Goal: Use online tool/utility: Utilize a website feature to perform a specific function

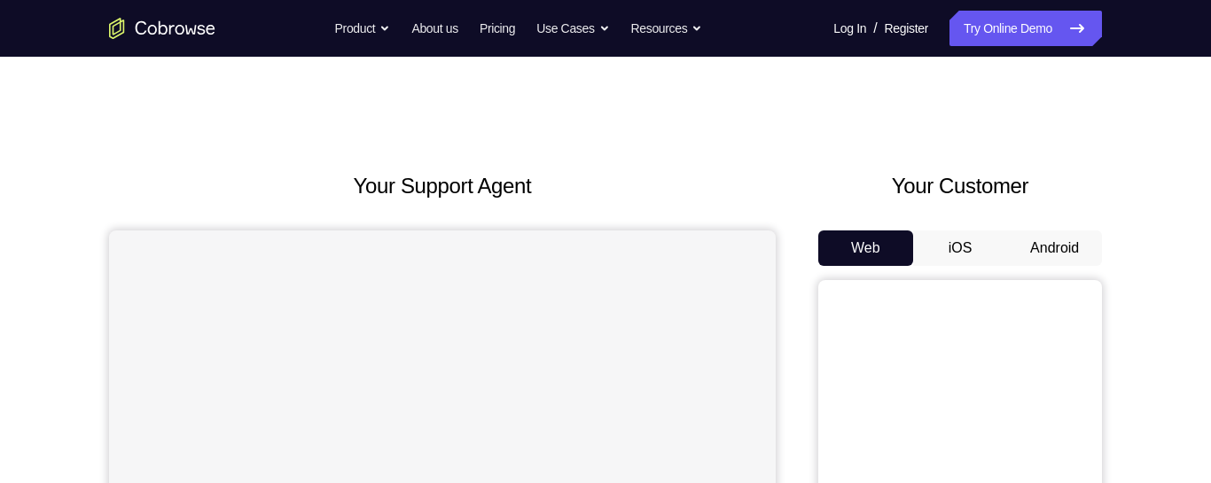
click at [1049, 249] on button "Android" at bounding box center [1054, 247] width 95 height 35
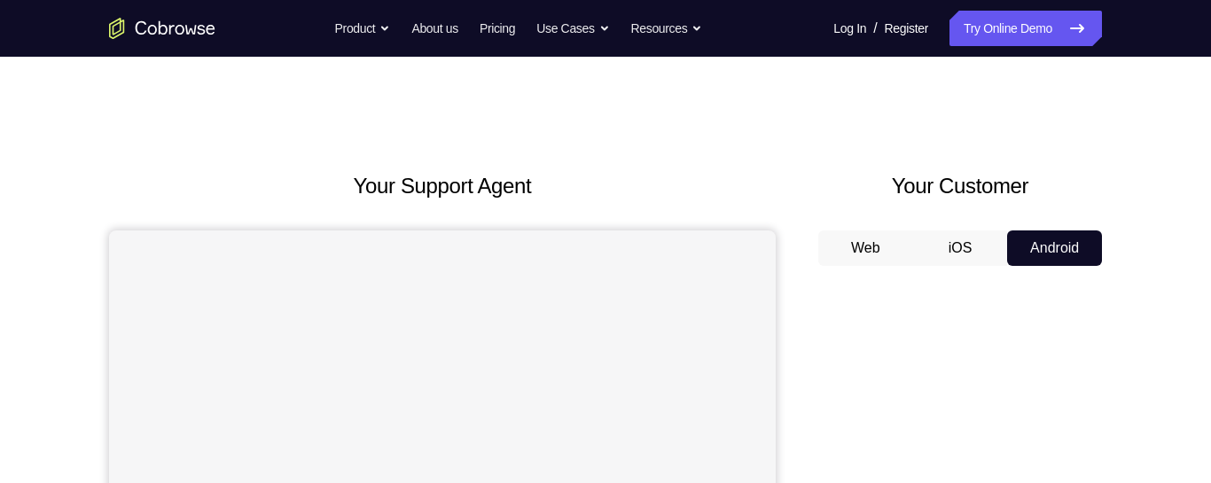
click at [961, 250] on button "iOS" at bounding box center [960, 247] width 95 height 35
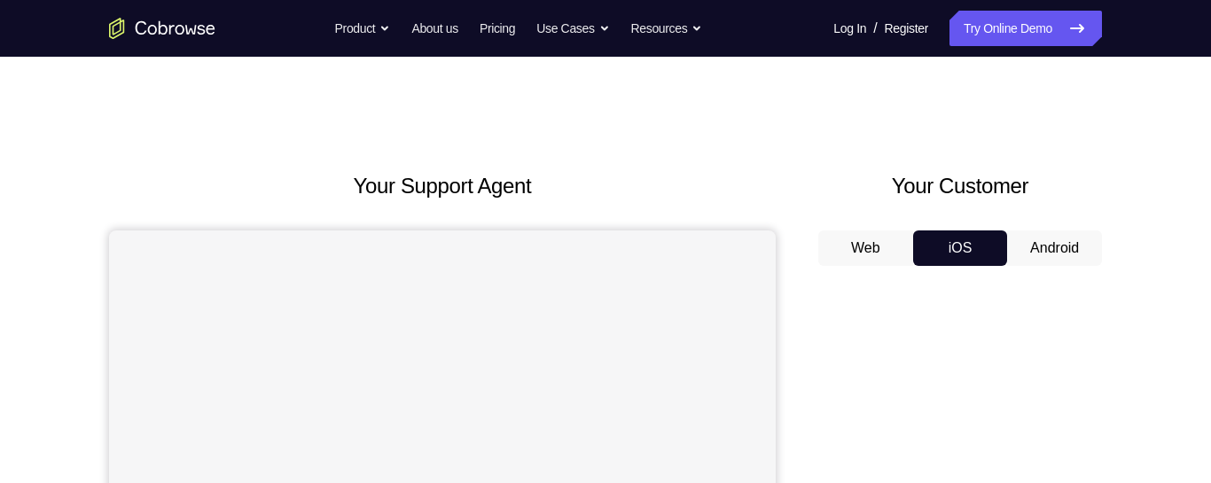
click at [1043, 243] on button "Android" at bounding box center [1054, 247] width 95 height 35
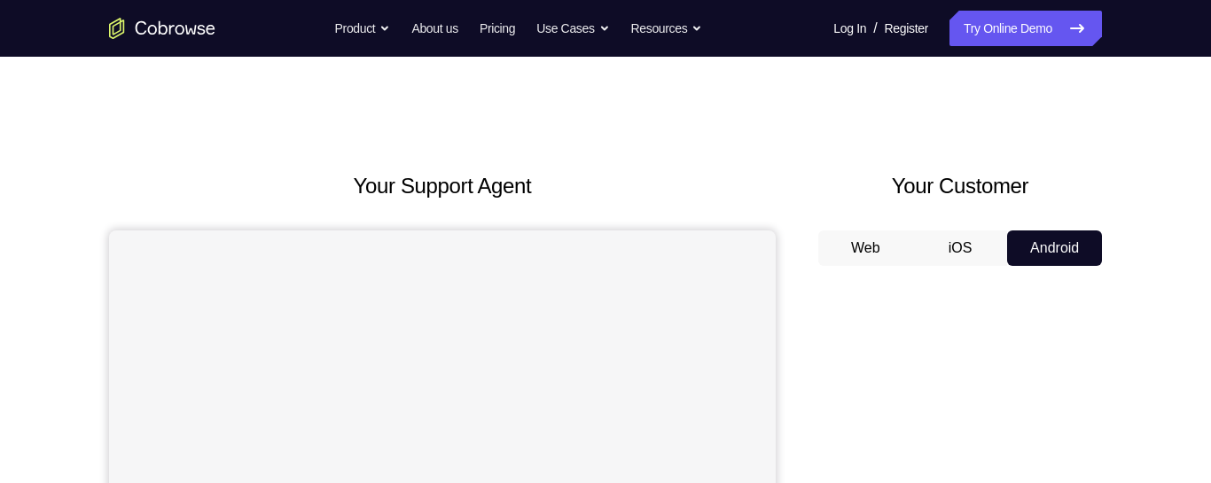
click at [966, 262] on button "iOS" at bounding box center [960, 247] width 95 height 35
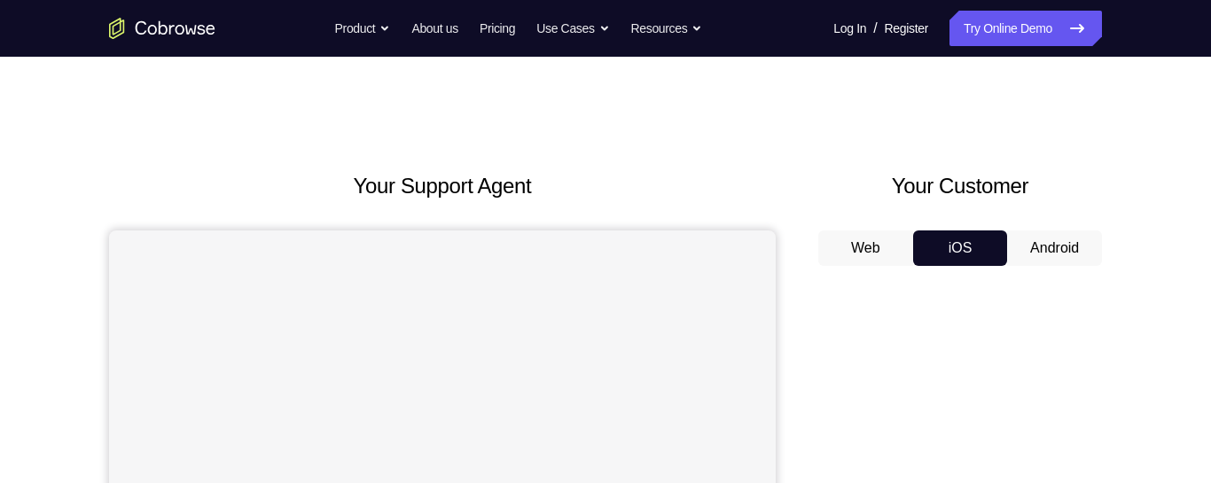
click at [893, 247] on button "Web" at bounding box center [865, 247] width 95 height 35
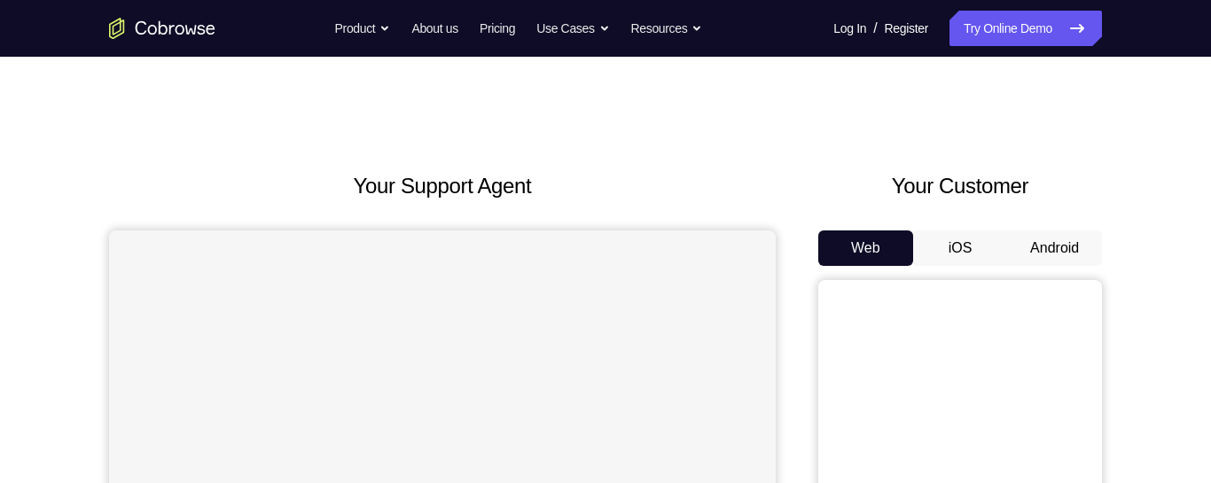
click at [1071, 253] on button "Android" at bounding box center [1054, 247] width 95 height 35
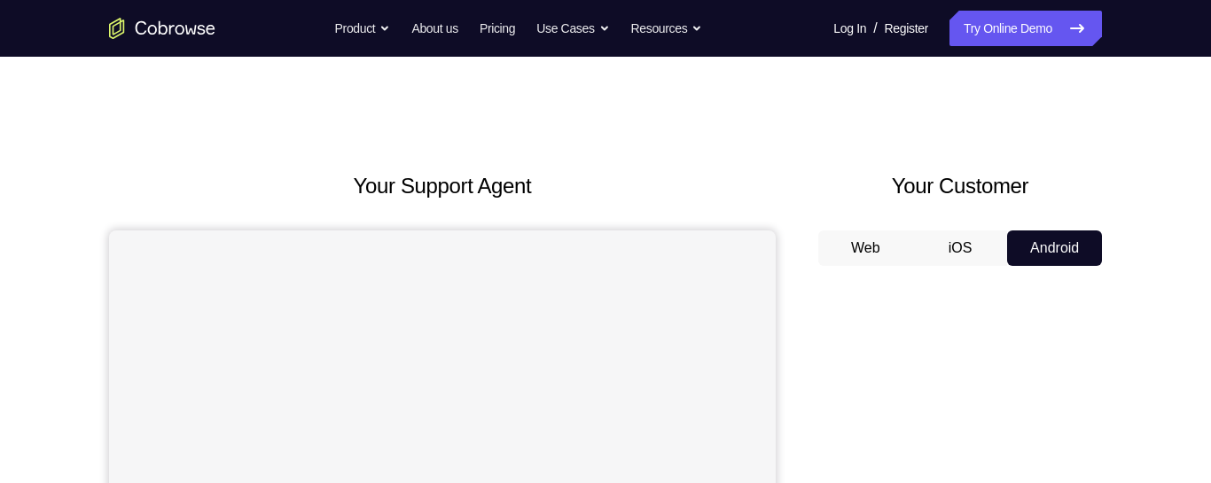
click at [893, 235] on button "Web" at bounding box center [865, 247] width 95 height 35
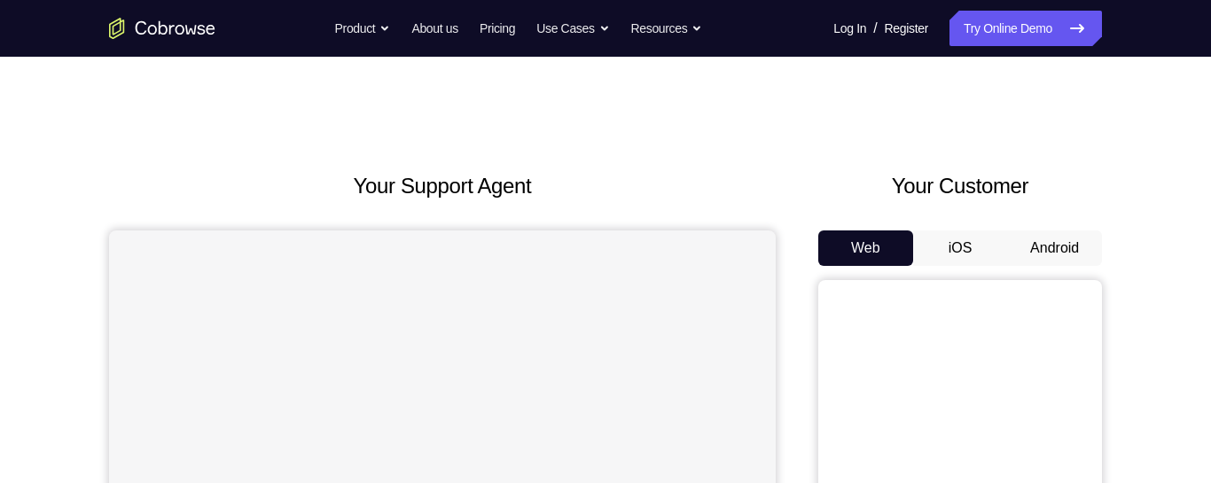
click at [952, 249] on button "iOS" at bounding box center [960, 247] width 95 height 35
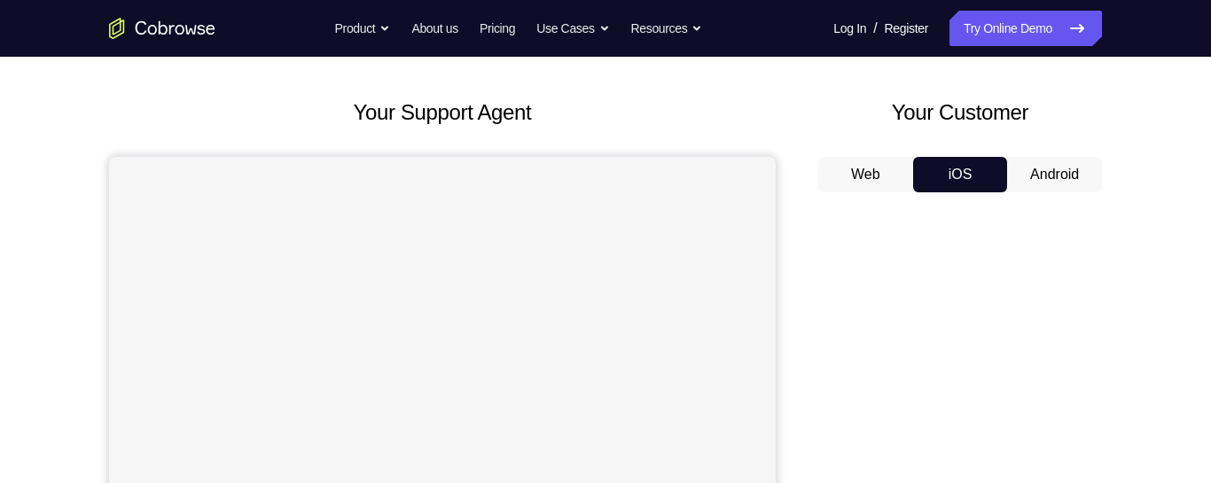
scroll to position [52, 0]
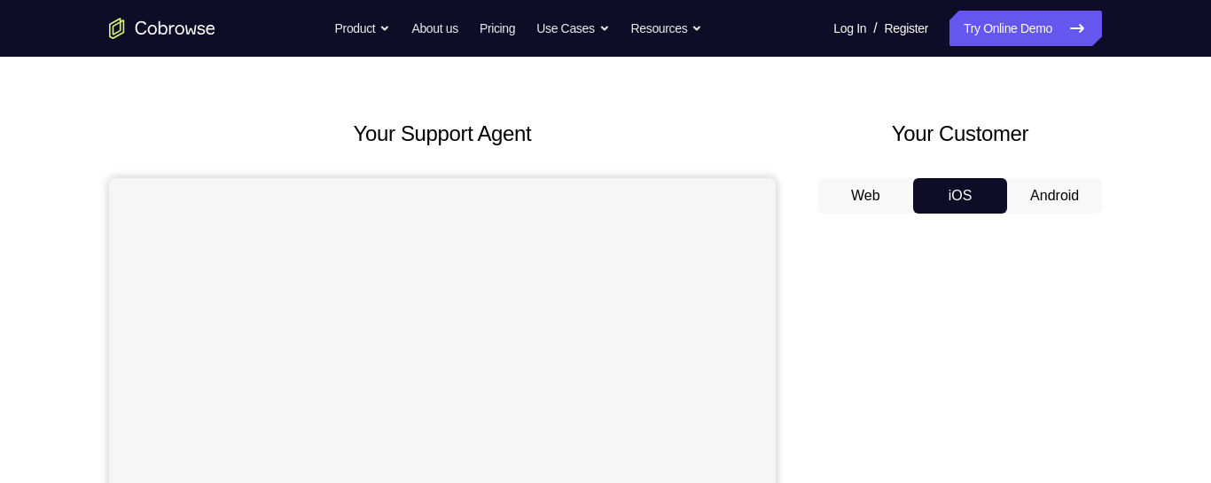
click at [1049, 199] on button "Android" at bounding box center [1054, 195] width 95 height 35
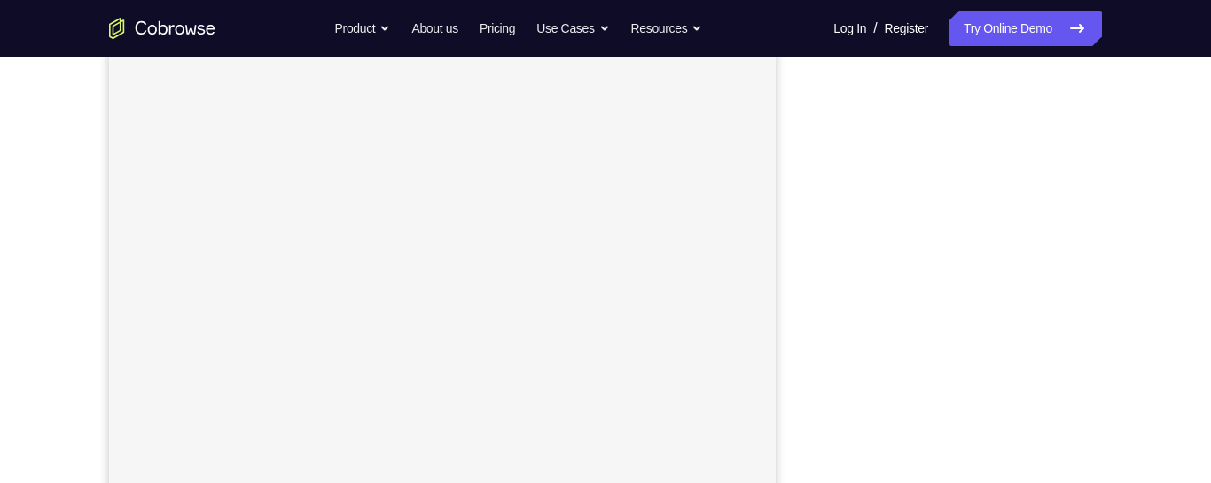
scroll to position [313, 0]
